Goal: Register for event/course

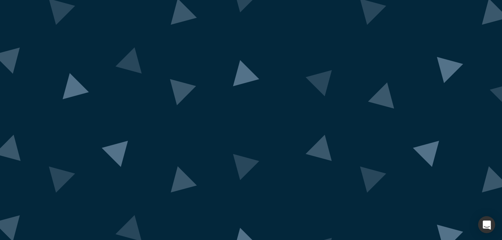
scroll to position [47, 0]
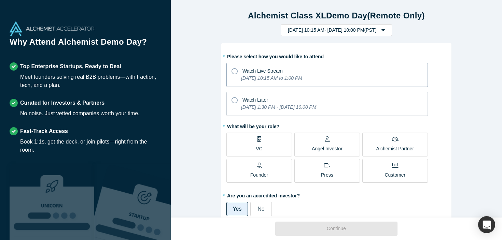
click at [302, 78] on icon "[DATE] 10:15 AM to 1:00 PM" at bounding box center [271, 77] width 61 height 5
click at [0, 0] on input "Watch Live Stream [DATE] 10:15 AM to 1:00 PM" at bounding box center [0, 0] width 0 height 0
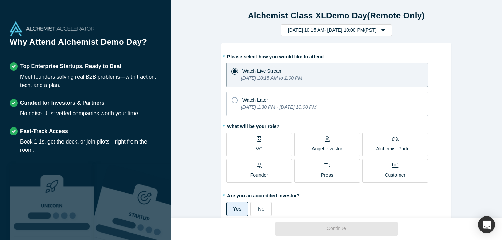
click at [281, 150] on label "VC" at bounding box center [259, 145] width 66 height 24
click at [0, 0] on input "VC" at bounding box center [0, 0] width 0 height 0
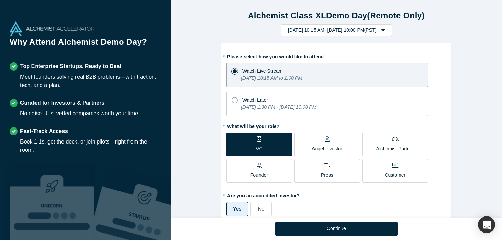
click at [305, 143] on label "Angel Investor" at bounding box center [327, 145] width 66 height 24
click at [0, 0] on input "Angel Investor" at bounding box center [0, 0] width 0 height 0
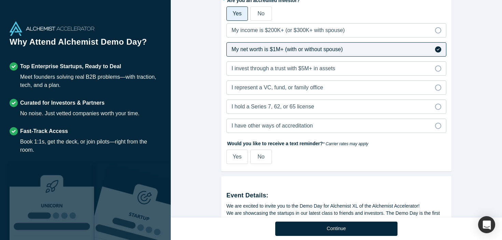
scroll to position [199, 0]
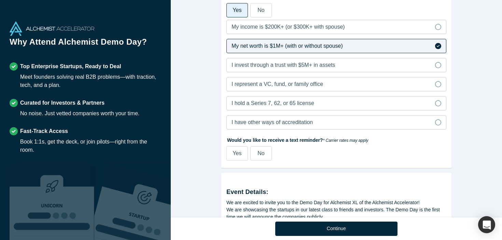
click at [234, 153] on span "Yes" at bounding box center [237, 154] width 9 height 6
click at [0, 0] on input "Yes" at bounding box center [0, 0] width 0 height 0
select select "US"
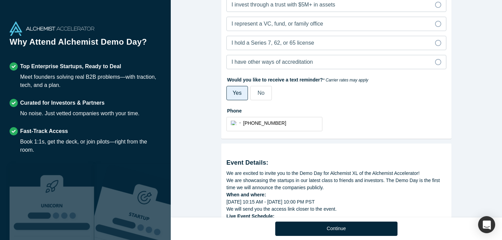
scroll to position [283, 0]
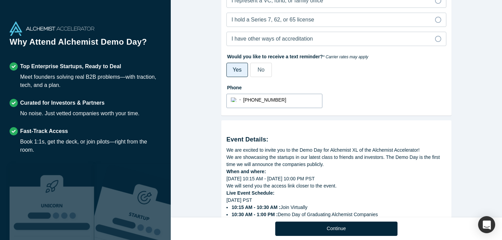
click at [230, 100] on div "International [GEOGRAPHIC_DATA] [GEOGRAPHIC_DATA] [GEOGRAPHIC_DATA] [GEOGRAPHIC…" at bounding box center [274, 101] width 96 height 14
click at [232, 100] on div "International [GEOGRAPHIC_DATA] [GEOGRAPHIC_DATA] [GEOGRAPHIC_DATA] [GEOGRAPHIC…" at bounding box center [237, 100] width 12 height 10
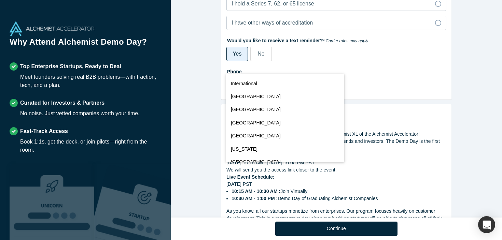
scroll to position [3021, 0]
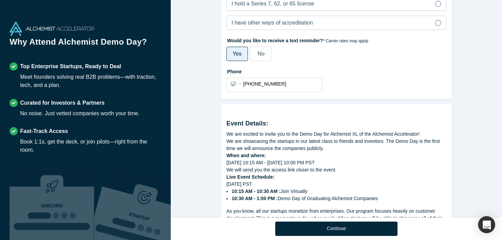
click at [423, 131] on div "We are excited to invite you to the Demo Day for Alchemist XL of the Alchemist …" at bounding box center [336, 134] width 220 height 7
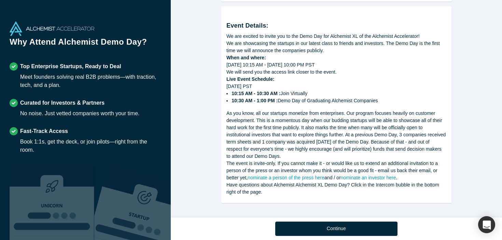
scroll to position [398, 0]
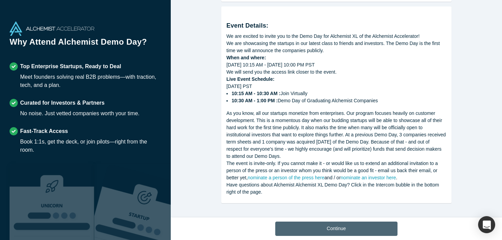
click at [352, 230] on button "Continue" at bounding box center [336, 229] width 122 height 14
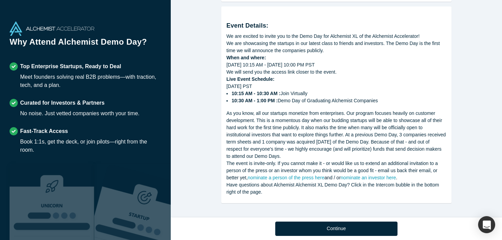
scroll to position [286, 0]
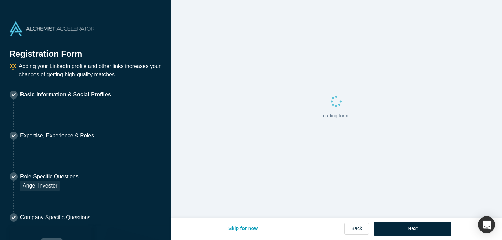
select select "US"
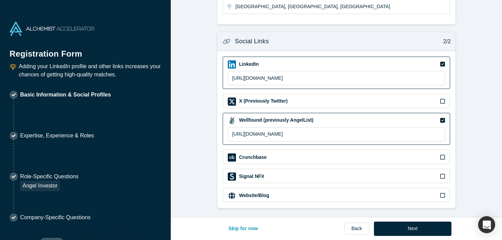
scroll to position [243, 0]
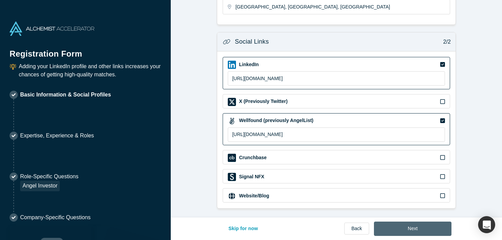
click at [423, 230] on button "Next" at bounding box center [413, 229] width 78 height 14
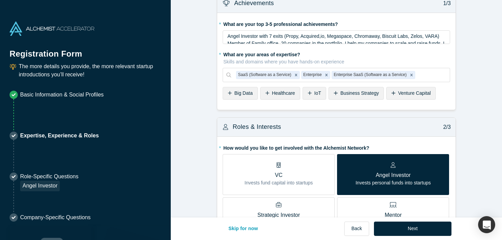
scroll to position [13, 0]
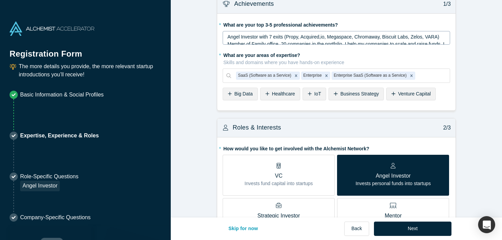
click at [317, 41] on span "Angel Investor with 7 exits (Propy, Acquired,io, Megaspace, Chromaway, Biscuit …" at bounding box center [336, 47] width 218 height 27
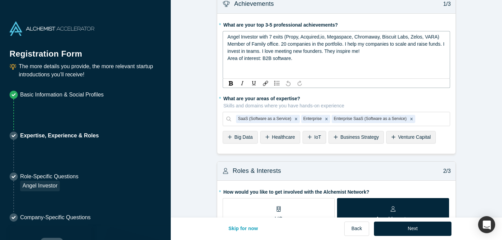
click at [288, 44] on span "Angel Investor with 7 exits (Propy, Acquired,io, Megaspace, Chromaway, Biscuit …" at bounding box center [336, 47] width 218 height 27
click at [345, 56] on div "Angel Investor with 7 exits (Propy, Acquired,io, Megaspace, Chromaway, Biscuit …" at bounding box center [336, 47] width 218 height 29
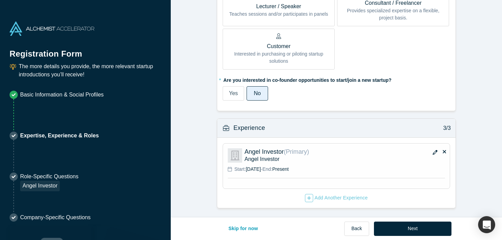
scroll to position [443, 0]
click at [401, 228] on button "Next" at bounding box center [413, 229] width 78 height 14
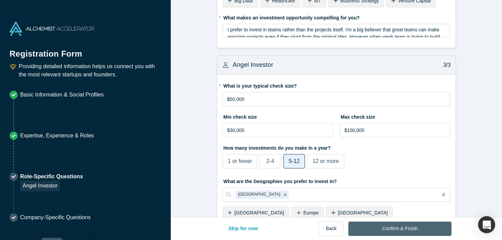
scroll to position [0, 0]
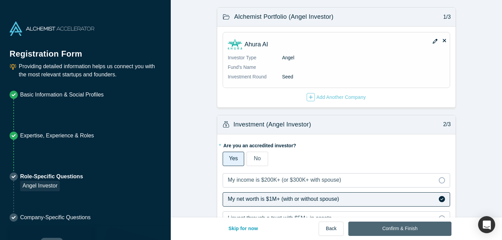
click at [406, 232] on button "Confirm & Finish" at bounding box center [399, 229] width 103 height 14
